Goal: Task Accomplishment & Management: Use online tool/utility

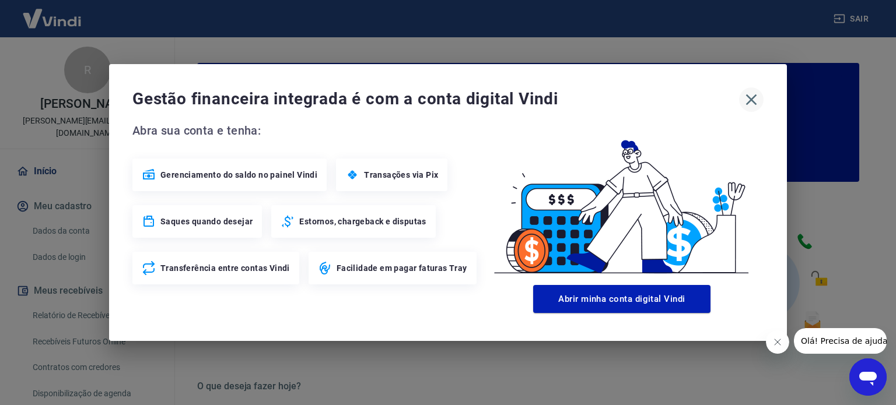
click at [748, 97] on icon "button" at bounding box center [751, 100] width 11 height 11
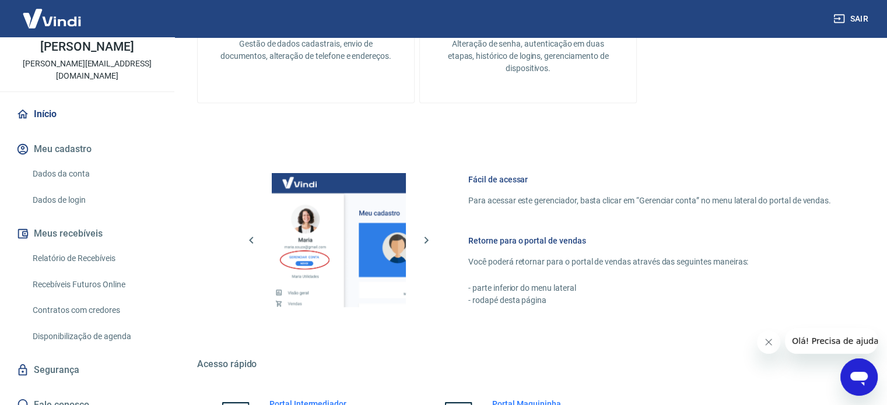
scroll to position [637, 0]
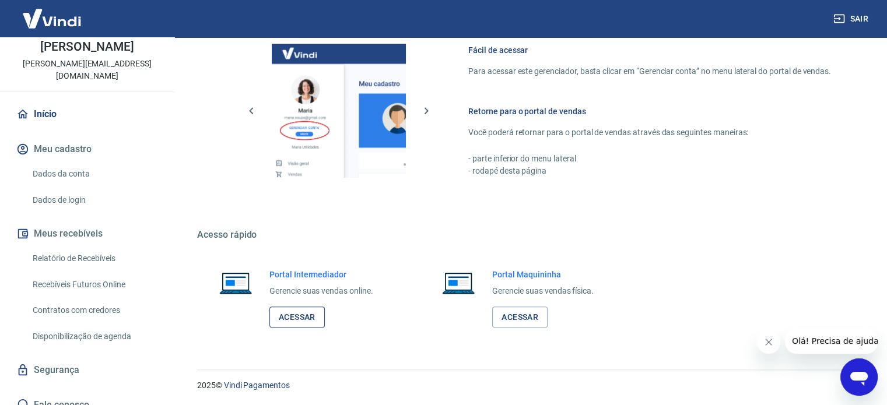
click at [297, 317] on link "Acessar" at bounding box center [297, 318] width 55 height 22
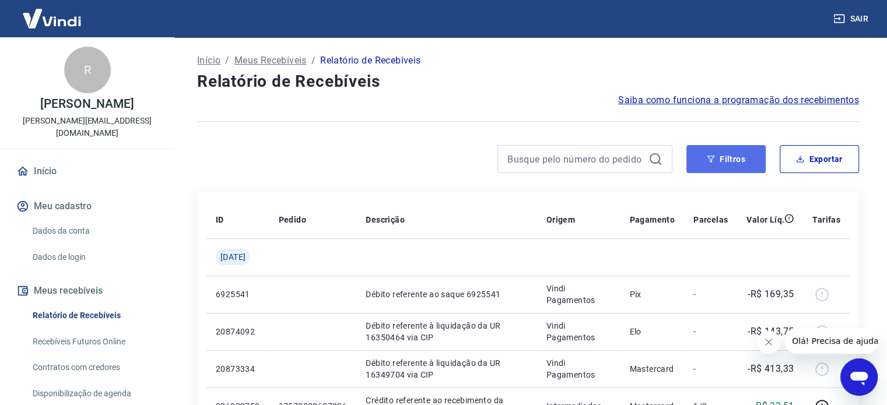
click at [721, 159] on button "Filtros" at bounding box center [726, 159] width 79 height 28
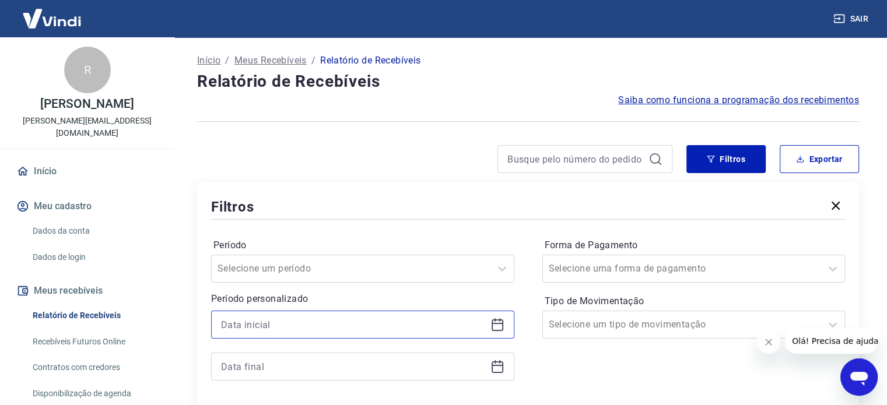
click at [303, 324] on input at bounding box center [353, 325] width 265 height 18
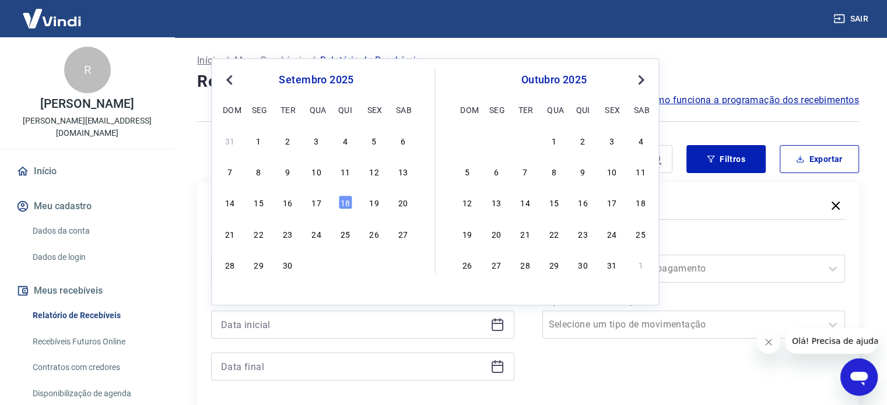
drag, startPoint x: 348, startPoint y: 204, endPoint x: 332, endPoint y: 333, distance: 130.0
click at [348, 205] on div "18" at bounding box center [345, 203] width 14 height 14
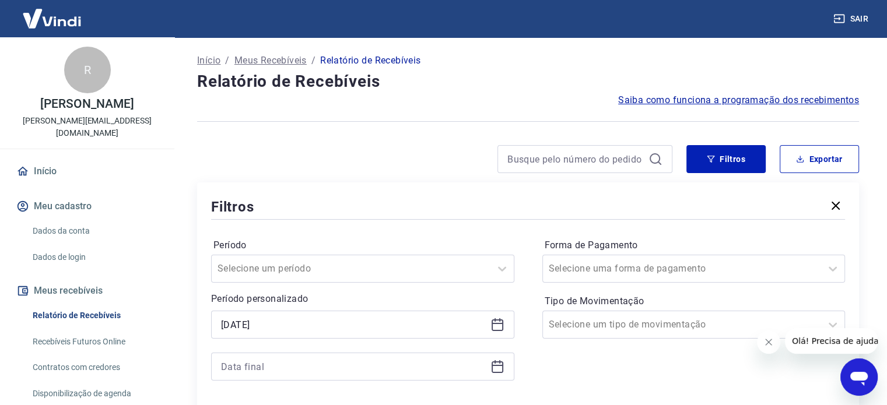
type input "18/09/2025"
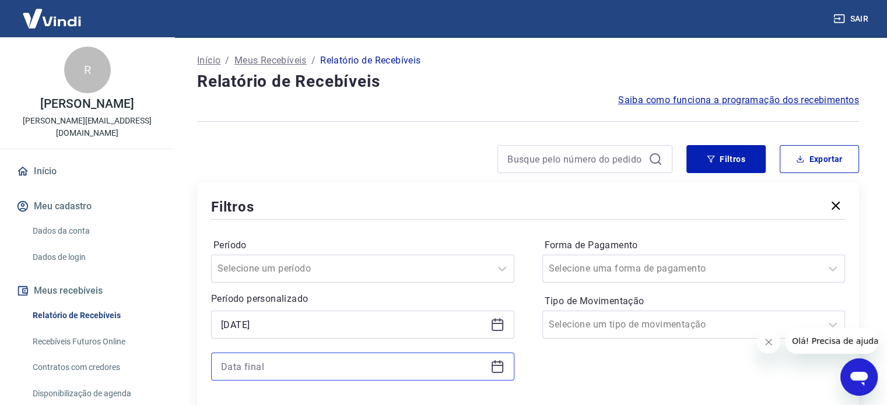
click at [292, 367] on input at bounding box center [353, 367] width 265 height 18
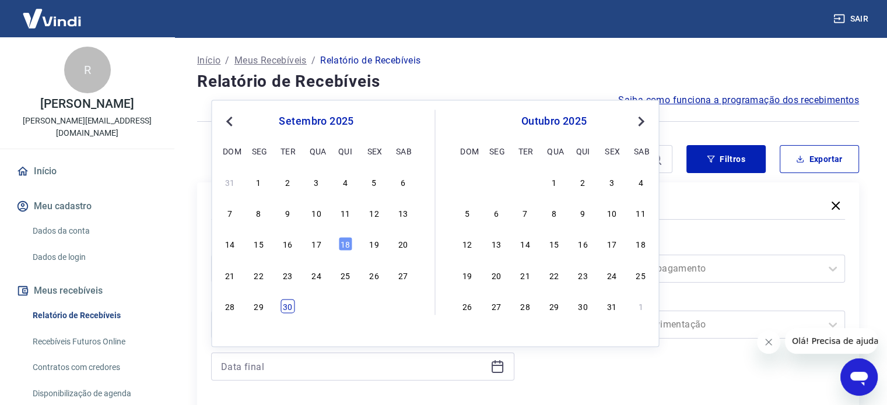
click at [285, 309] on div "30" at bounding box center [288, 306] width 14 height 14
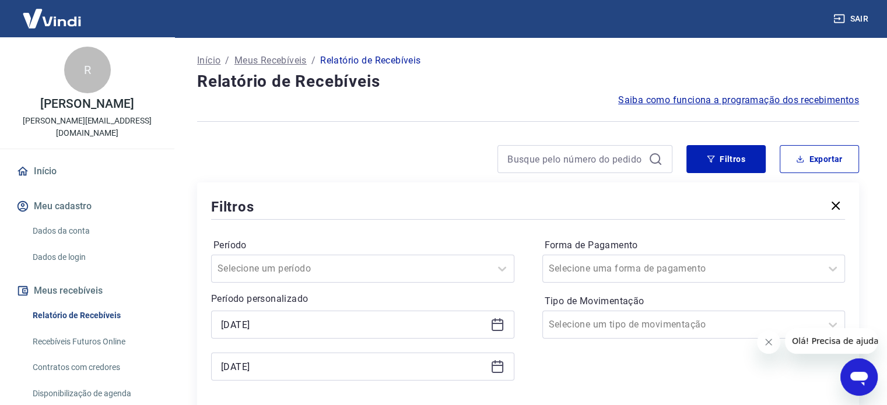
type input "30/09/2025"
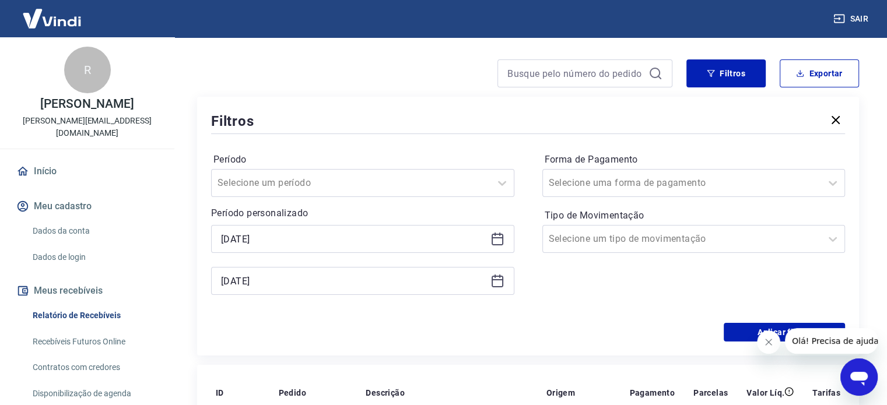
scroll to position [117, 0]
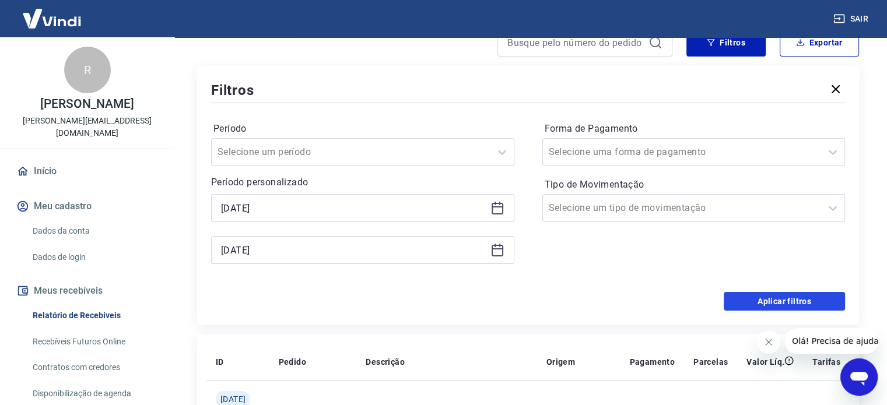
drag, startPoint x: 765, startPoint y: 303, endPoint x: 713, endPoint y: 304, distance: 52.5
click at [713, 304] on div "Aplicar filtros" at bounding box center [528, 301] width 634 height 19
click at [639, 219] on div "Selecione um tipo de movimentação" at bounding box center [682, 208] width 279 height 21
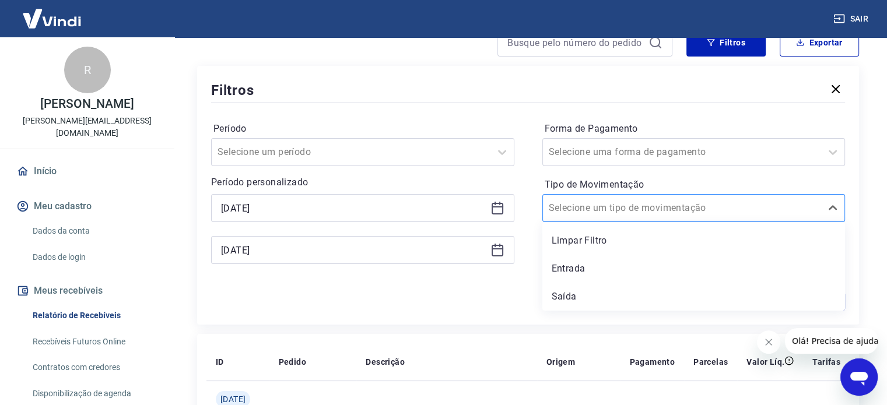
click at [641, 216] on div at bounding box center [682, 208] width 267 height 16
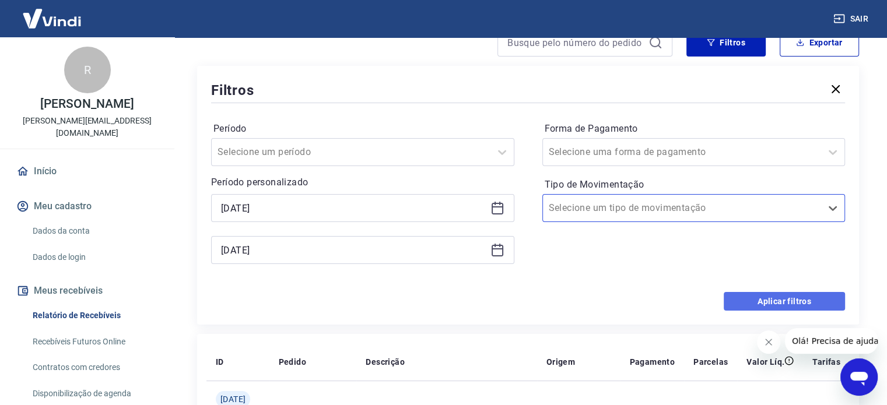
click at [750, 303] on button "Aplicar filtros" at bounding box center [784, 301] width 121 height 19
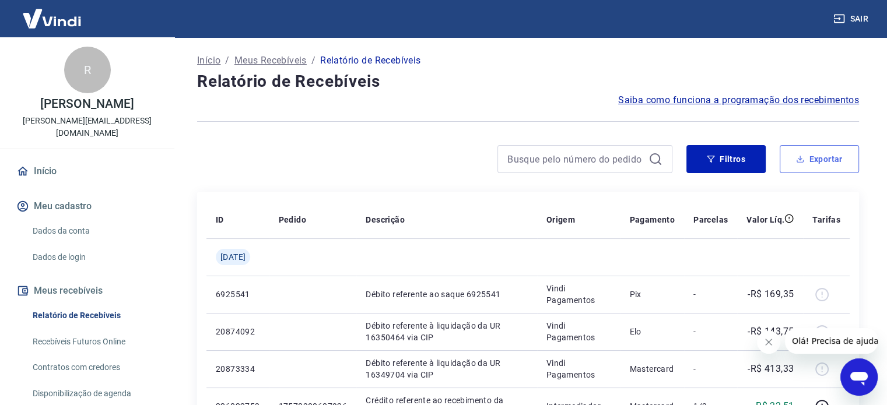
click at [824, 167] on button "Exportar" at bounding box center [819, 159] width 79 height 28
type input "18/09/2025"
type input "30/09/2025"
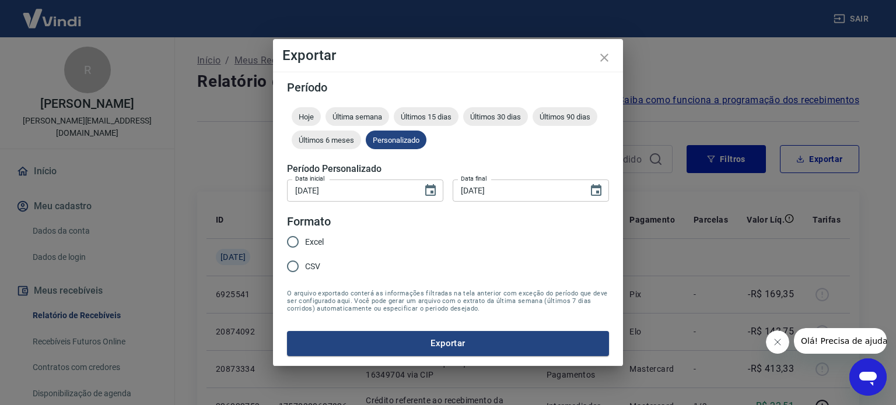
click at [312, 242] on span "Excel" at bounding box center [314, 242] width 19 height 12
click at [305, 242] on input "Excel" at bounding box center [293, 242] width 25 height 25
radio input "true"
click at [409, 341] on button "Exportar" at bounding box center [448, 343] width 322 height 25
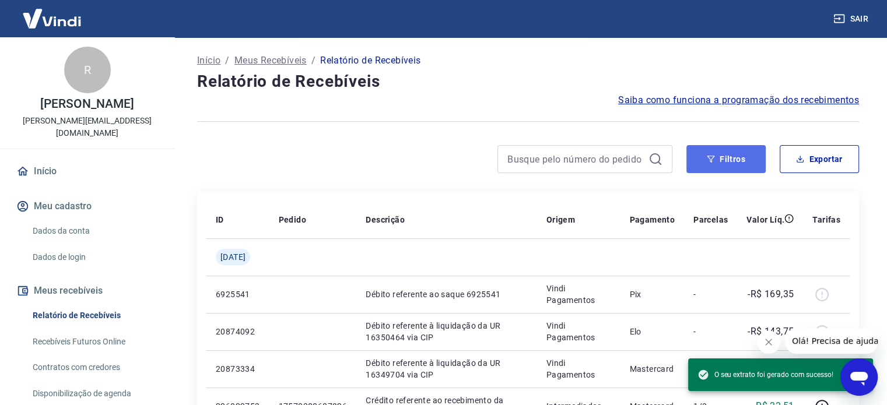
click at [722, 165] on button "Filtros" at bounding box center [726, 159] width 79 height 28
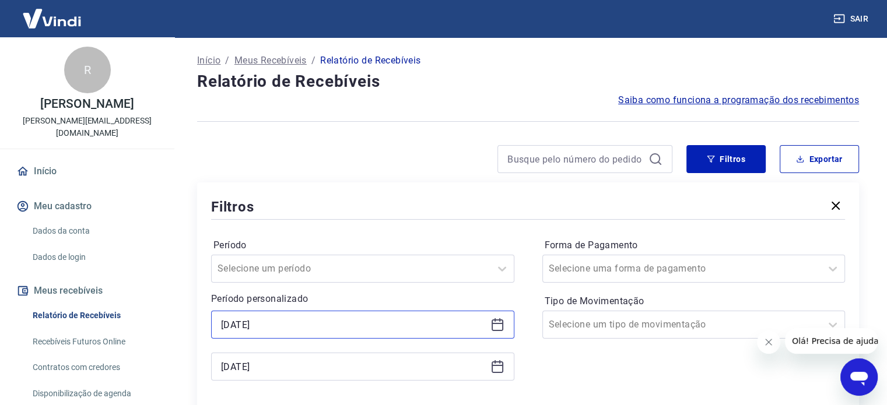
click at [319, 325] on input "18/09/2025" at bounding box center [353, 325] width 265 height 18
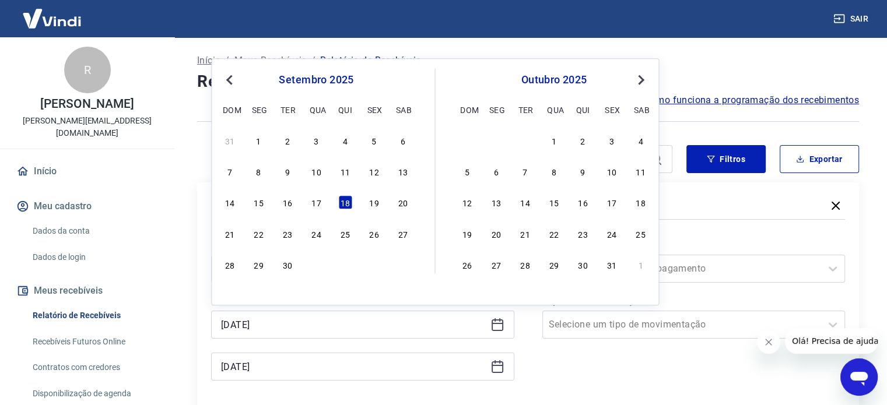
click at [284, 202] on div "16" at bounding box center [288, 203] width 14 height 14
click at [288, 202] on div "Filtros" at bounding box center [528, 207] width 634 height 20
type input "16/09/2025"
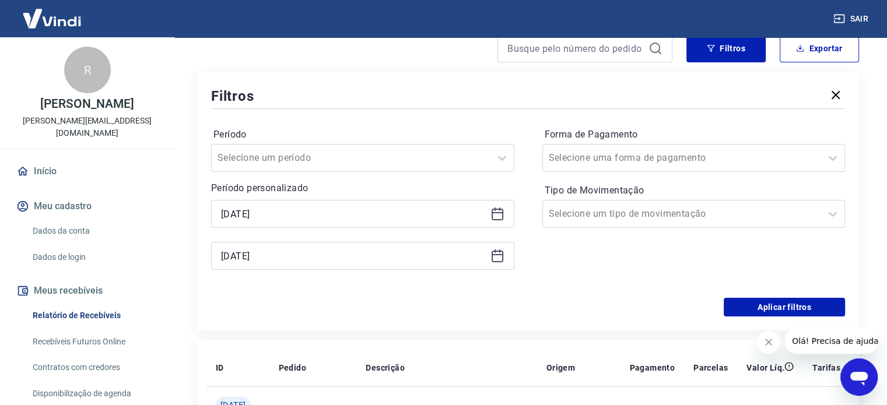
scroll to position [117, 0]
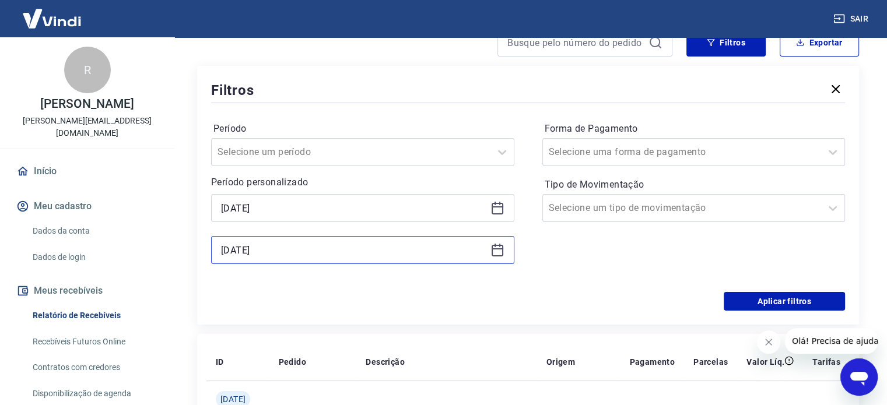
click at [300, 247] on input "30/09/2025" at bounding box center [353, 251] width 265 height 18
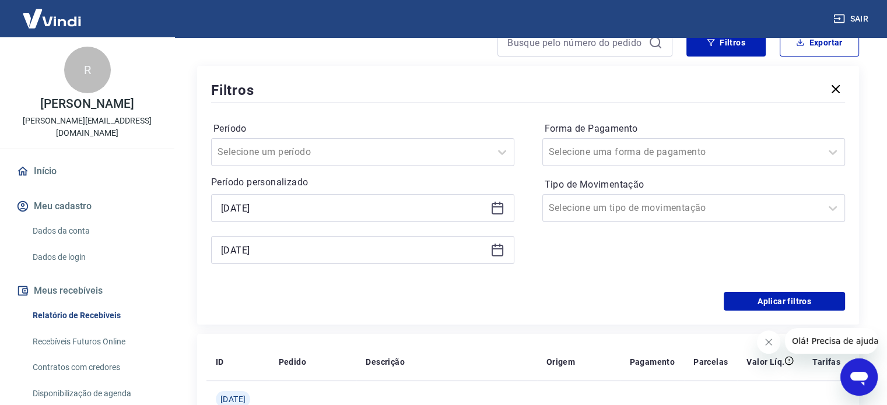
click at [721, 247] on div "Forma de Pagamento Selecione uma forma de pagamento Tipo de Movimentação Seleci…" at bounding box center [694, 199] width 303 height 159
click at [809, 298] on button "Aplicar filtros" at bounding box center [784, 301] width 121 height 19
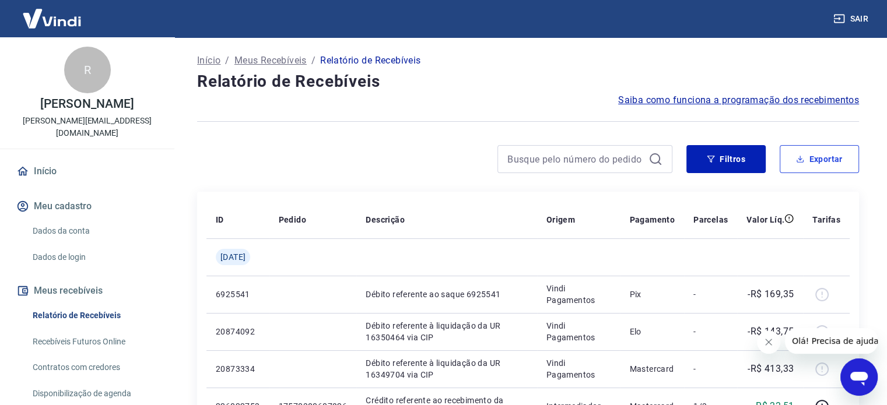
click at [821, 156] on button "Exportar" at bounding box center [819, 159] width 79 height 28
type input "16/09/2025"
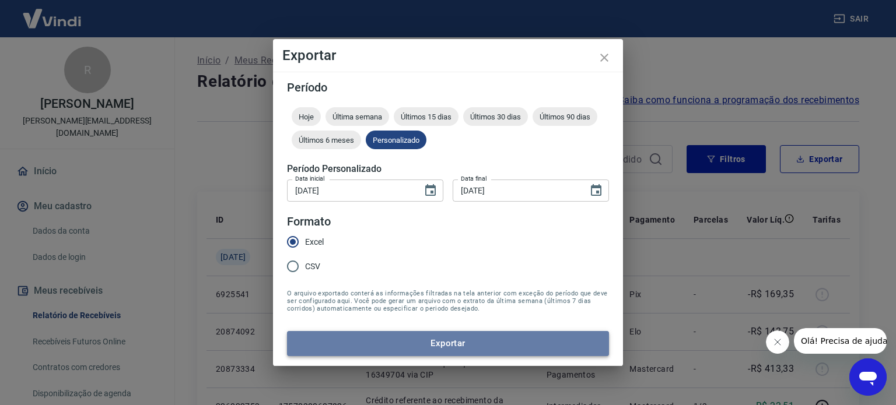
click at [439, 342] on button "Exportar" at bounding box center [448, 343] width 322 height 25
